Goal: Information Seeking & Learning: Learn about a topic

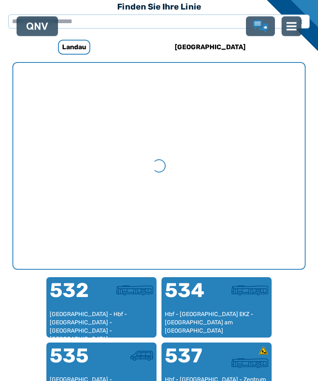
scroll to position [255, 0]
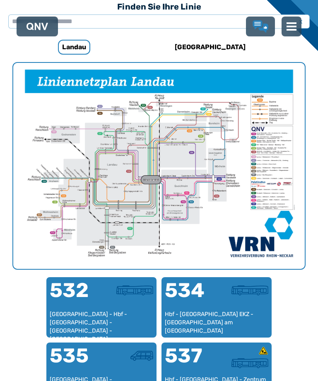
click at [100, 308] on div "532" at bounding box center [76, 295] width 52 height 30
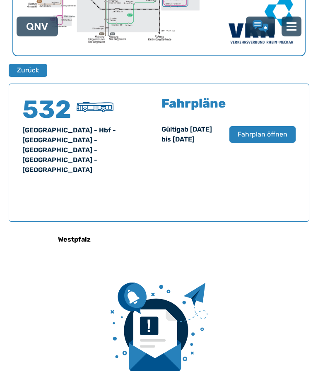
scroll to position [529, 0]
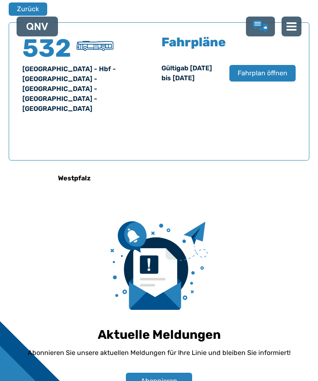
click at [255, 81] on button "Fahrplan öffnen" at bounding box center [262, 73] width 66 height 17
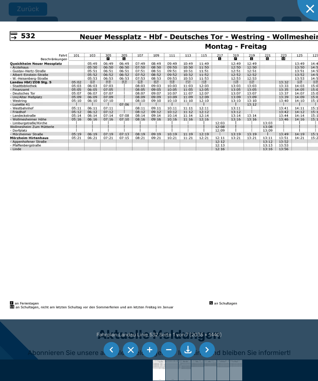
click at [105, 346] on li at bounding box center [111, 350] width 16 height 16
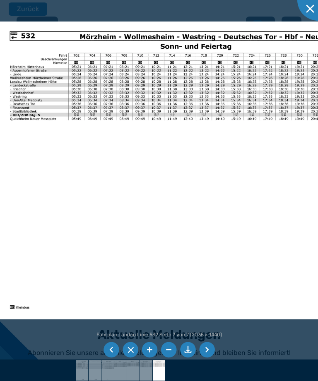
click at [111, 351] on li at bounding box center [111, 350] width 16 height 16
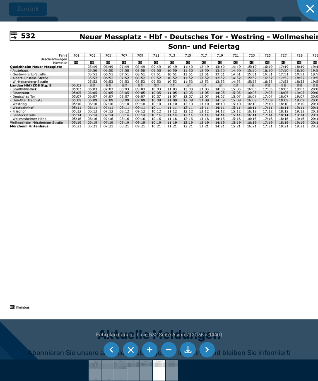
click at [106, 349] on li at bounding box center [111, 350] width 16 height 16
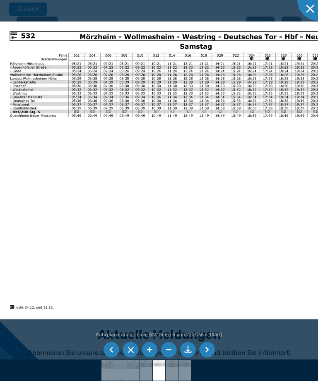
click at [107, 349] on li at bounding box center [111, 350] width 16 height 16
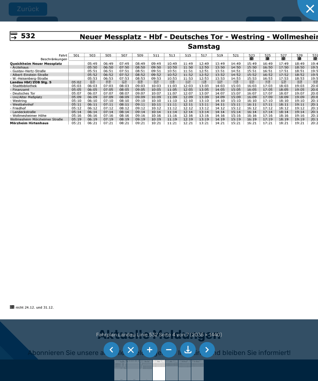
click at [111, 346] on li at bounding box center [111, 350] width 16 height 16
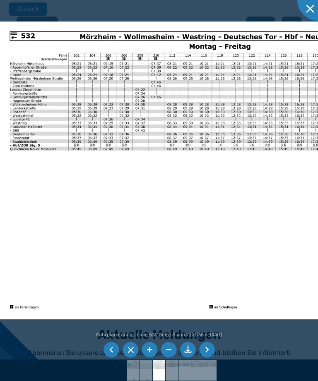
click at [105, 348] on li at bounding box center [111, 350] width 16 height 16
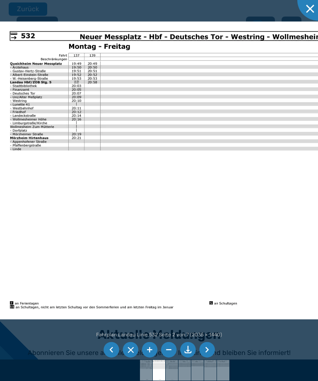
click at [107, 346] on li at bounding box center [111, 350] width 16 height 16
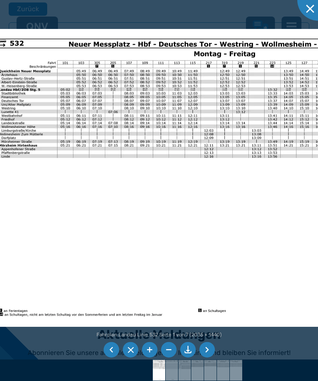
click at [275, 130] on img at bounding box center [199, 178] width 421 height 298
click at [103, 348] on li at bounding box center [111, 350] width 16 height 16
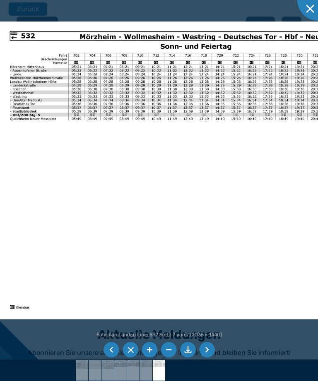
click at [107, 353] on li at bounding box center [111, 350] width 16 height 16
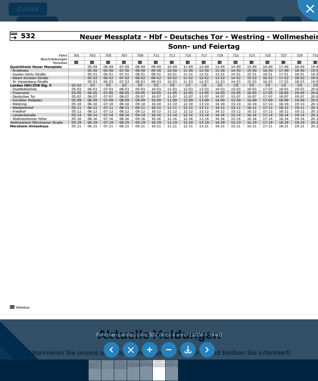
click at [104, 349] on li at bounding box center [111, 350] width 16 height 16
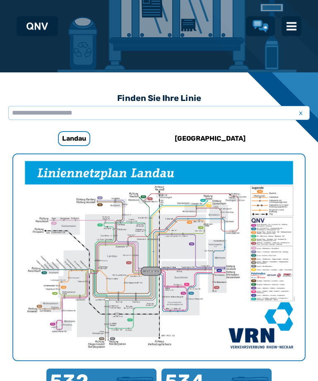
scroll to position [161, 0]
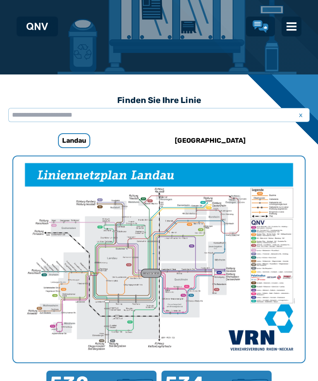
click at [208, 140] on h6 "[GEOGRAPHIC_DATA]" at bounding box center [209, 140] width 77 height 13
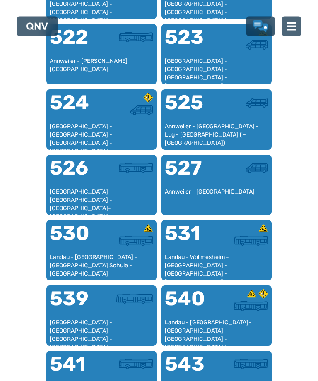
scroll to position [638, 0]
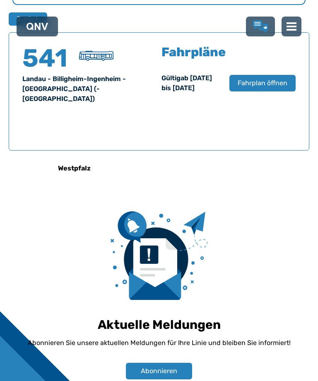
scroll to position [529, 0]
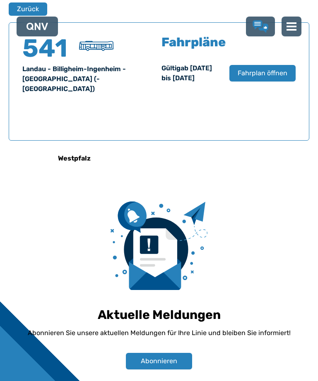
click at [264, 78] on span "Fahrplan öffnen" at bounding box center [262, 73] width 50 height 10
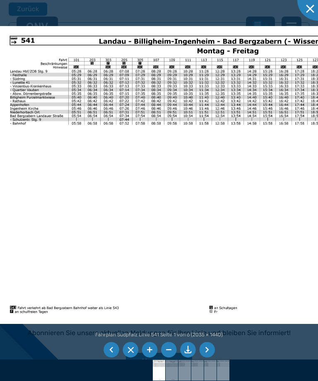
click at [108, 358] on li at bounding box center [111, 350] width 16 height 16
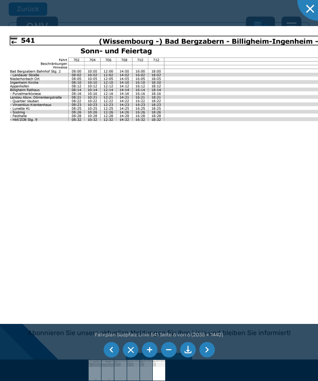
click at [110, 358] on li at bounding box center [111, 350] width 16 height 16
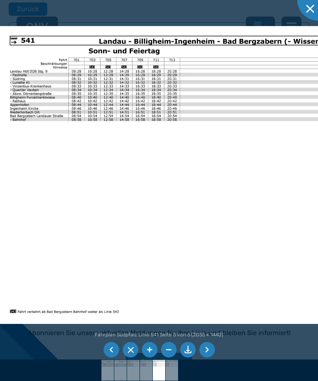
click at [112, 358] on li at bounding box center [111, 350] width 16 height 16
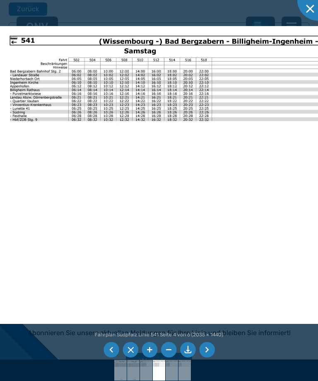
click at [111, 358] on li at bounding box center [111, 350] width 16 height 16
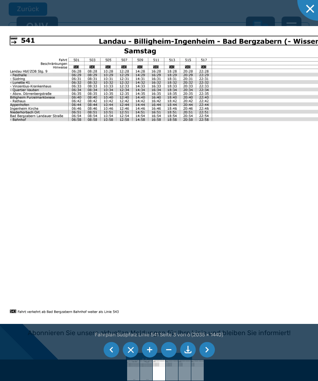
click at [106, 380] on div at bounding box center [159, 369] width 318 height 21
click at [118, 358] on li at bounding box center [111, 350] width 16 height 16
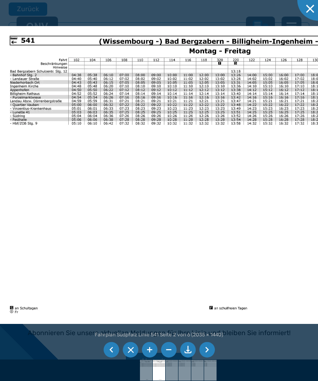
click at [112, 358] on li at bounding box center [111, 350] width 16 height 16
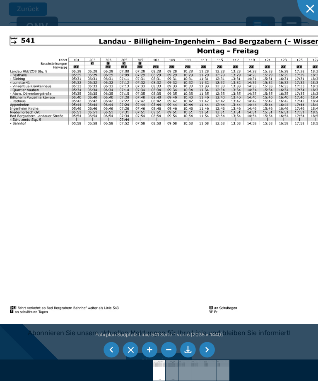
click at [106, 358] on li at bounding box center [111, 350] width 16 height 16
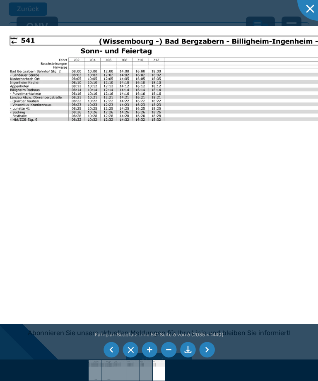
click at [109, 358] on li at bounding box center [111, 350] width 16 height 16
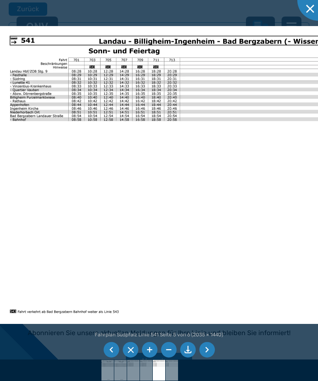
click at [105, 358] on li at bounding box center [111, 350] width 16 height 16
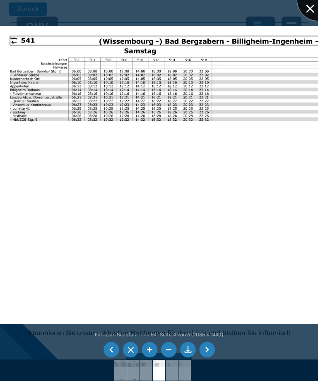
click at [313, 12] on div at bounding box center [317, -1] width 41 height 41
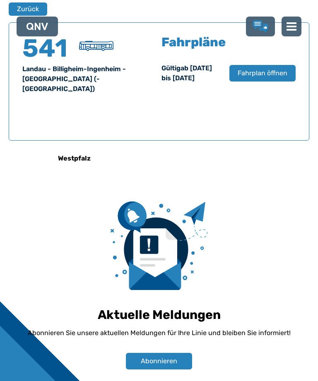
click at [22, 10] on button "Zurück" at bounding box center [28, 8] width 38 height 13
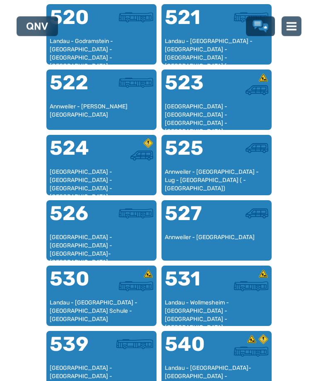
scroll to position [593, 0]
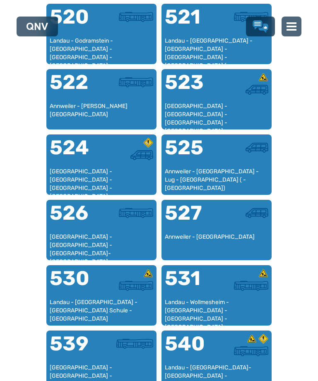
click at [217, 358] on div at bounding box center [242, 349] width 52 height 30
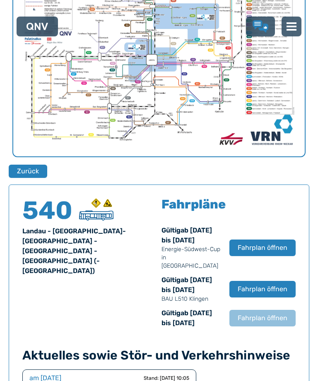
scroll to position [529, 0]
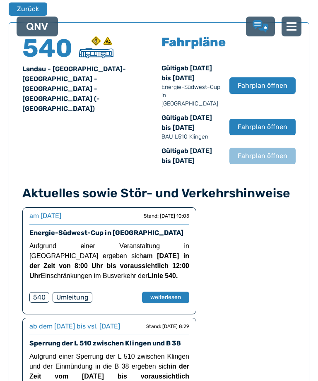
click at [256, 132] on span "Fahrplan öffnen" at bounding box center [262, 127] width 50 height 10
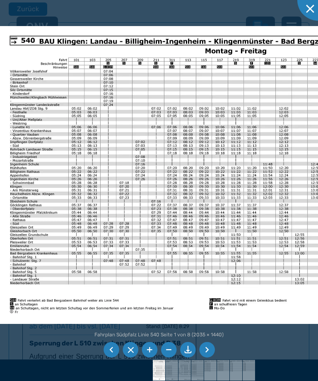
click at [105, 358] on li at bounding box center [111, 350] width 16 height 16
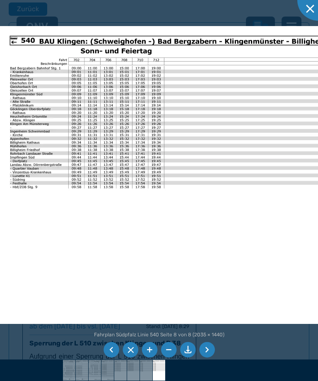
click at [107, 358] on li at bounding box center [111, 350] width 16 height 16
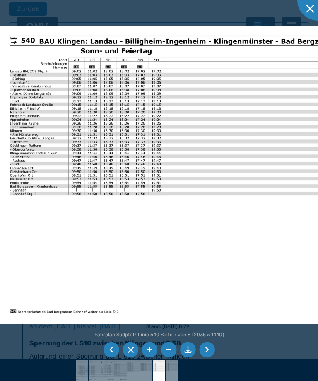
click at [108, 358] on li at bounding box center [111, 350] width 16 height 16
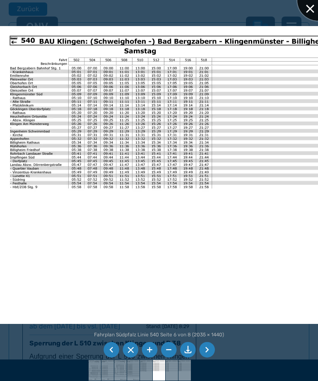
click at [306, 7] on div at bounding box center [317, -1] width 41 height 41
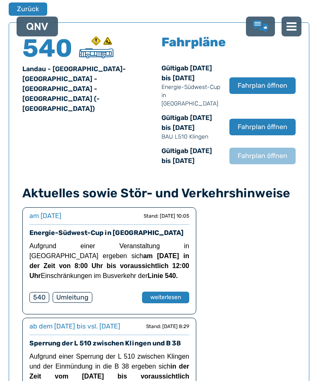
click at [24, 11] on button "Zurück" at bounding box center [28, 8] width 38 height 13
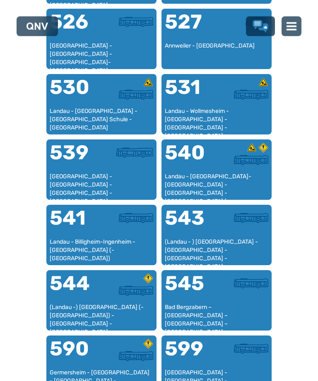
scroll to position [784, 0]
click at [203, 240] on div "(Landau - ) [GEOGRAPHIC_DATA] - [GEOGRAPHIC_DATA] - [GEOGRAPHIC_DATA] - [GEOGRA…" at bounding box center [216, 250] width 103 height 24
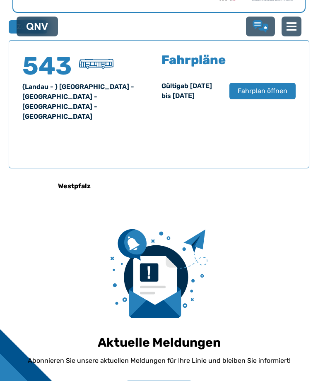
scroll to position [529, 0]
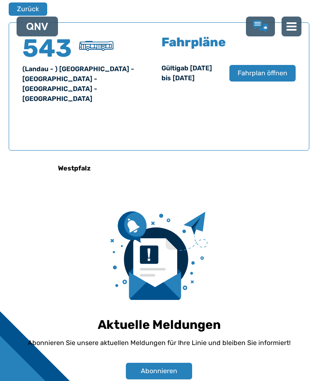
click at [250, 78] on span "Fahrplan öffnen" at bounding box center [262, 73] width 50 height 10
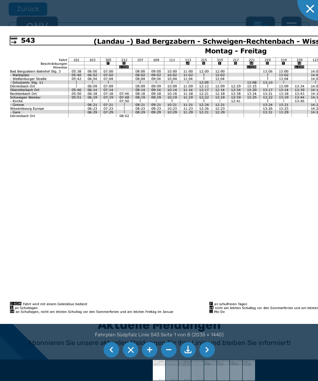
click at [105, 358] on li at bounding box center [111, 350] width 16 height 16
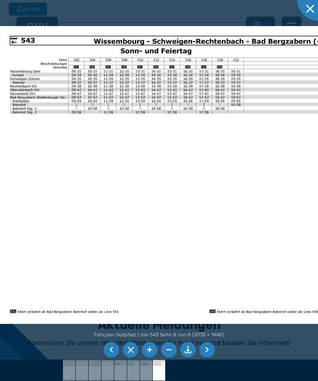
click at [105, 358] on li at bounding box center [111, 350] width 16 height 16
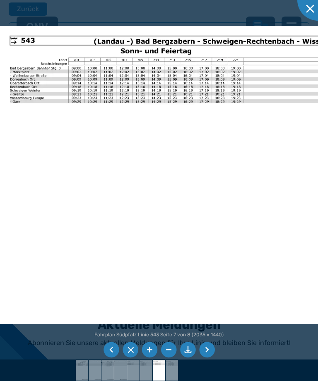
click at [108, 358] on li at bounding box center [111, 350] width 16 height 16
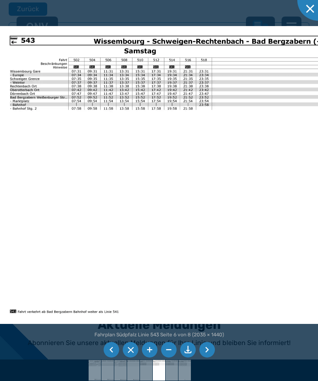
click at [110, 358] on li at bounding box center [111, 350] width 16 height 16
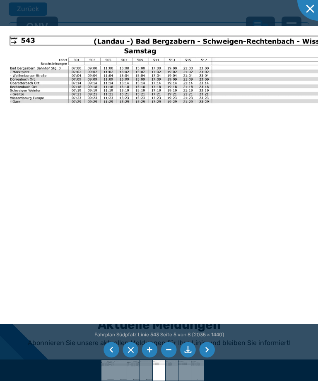
click at [107, 358] on li at bounding box center [111, 350] width 16 height 16
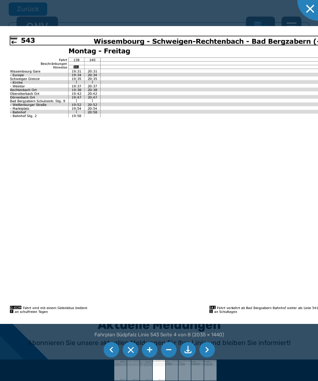
click at [110, 358] on li at bounding box center [111, 350] width 16 height 16
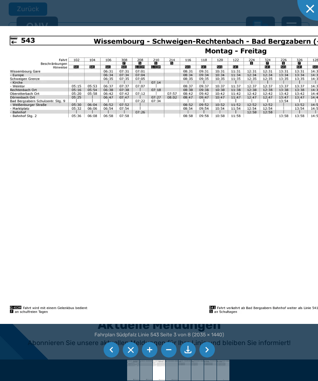
click at [110, 358] on li at bounding box center [111, 350] width 16 height 16
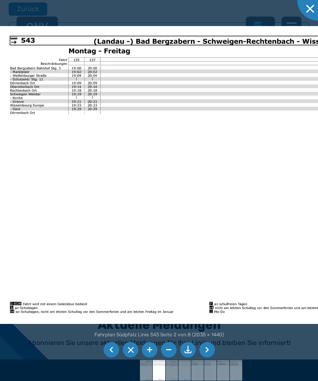
click at [106, 358] on li at bounding box center [111, 350] width 16 height 16
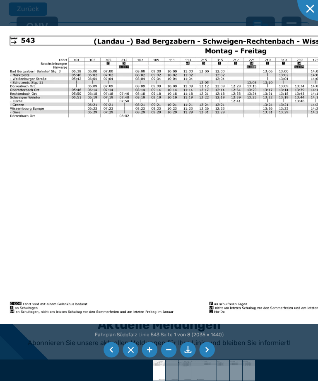
click at [109, 358] on li at bounding box center [111, 350] width 16 height 16
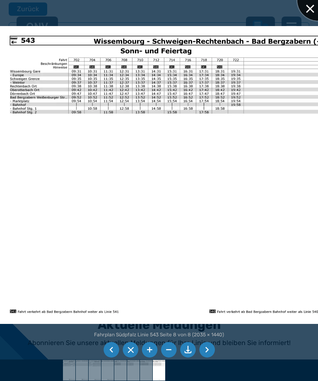
click at [315, 6] on div at bounding box center [317, -1] width 41 height 41
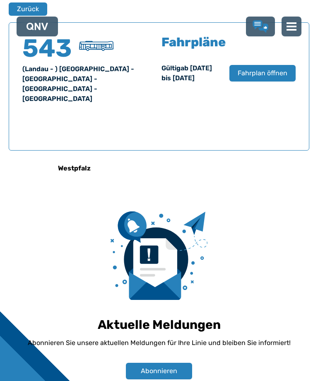
click at [20, 11] on button "Zurück" at bounding box center [28, 8] width 38 height 13
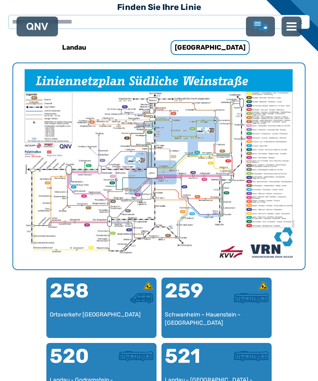
scroll to position [255, 0]
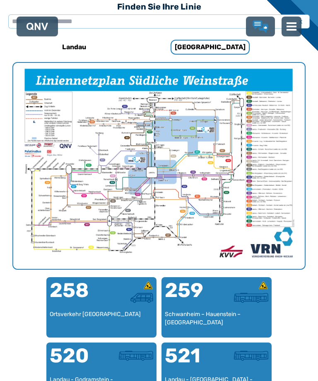
click at [69, 43] on h6 "Landau" at bounding box center [74, 47] width 31 height 13
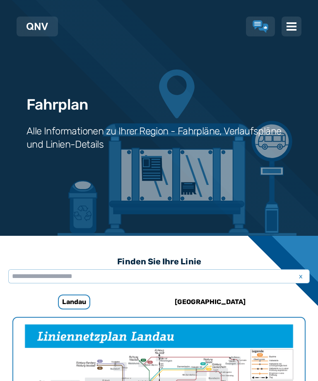
click at [290, 31] on img at bounding box center [291, 26] width 10 height 10
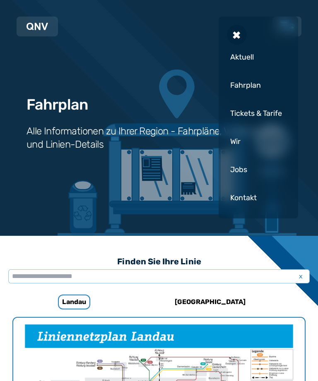
click at [247, 66] on div "Aktuell" at bounding box center [258, 57] width 63 height 25
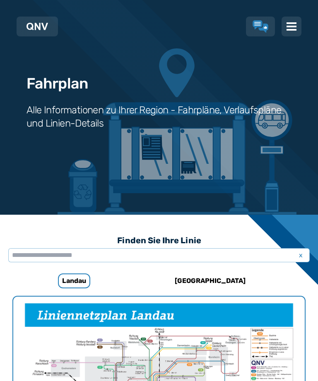
scroll to position [20, 0]
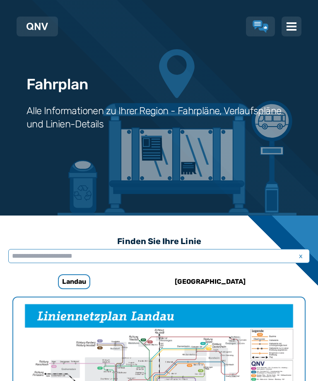
click at [59, 256] on input "text" at bounding box center [158, 256] width 301 height 14
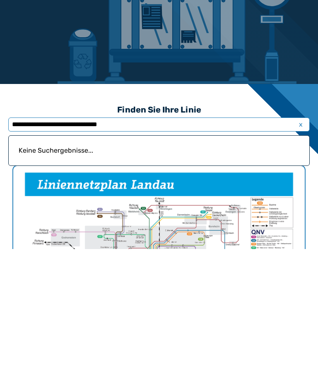
type input "**********"
click at [299, 251] on span "x" at bounding box center [300, 256] width 12 height 10
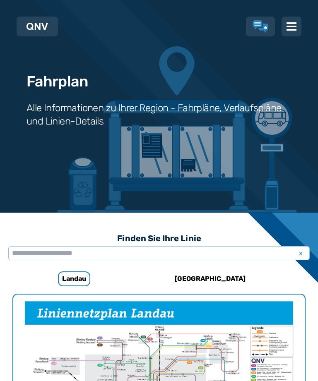
scroll to position [0, 0]
